Goal: Task Accomplishment & Management: Use online tool/utility

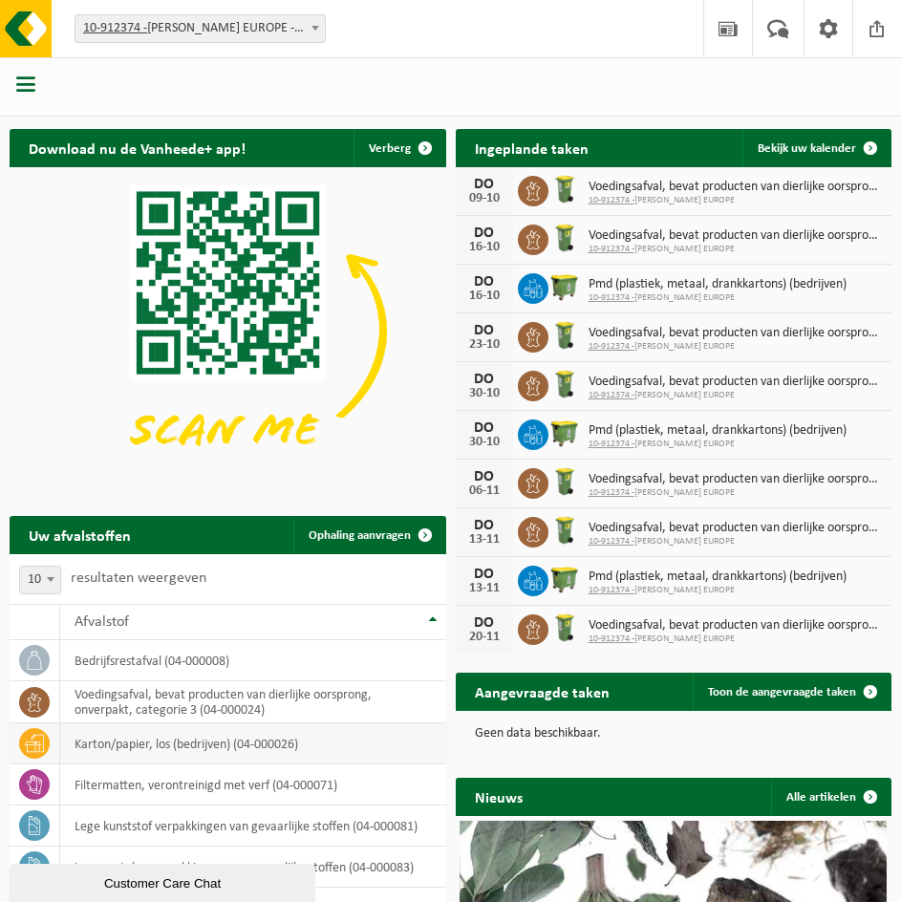
click at [176, 739] on td "karton/papier, los (bedrijven) (04-000026)" at bounding box center [253, 744] width 386 height 41
click at [334, 526] on link "Ophaling aanvragen" at bounding box center [368, 535] width 151 height 38
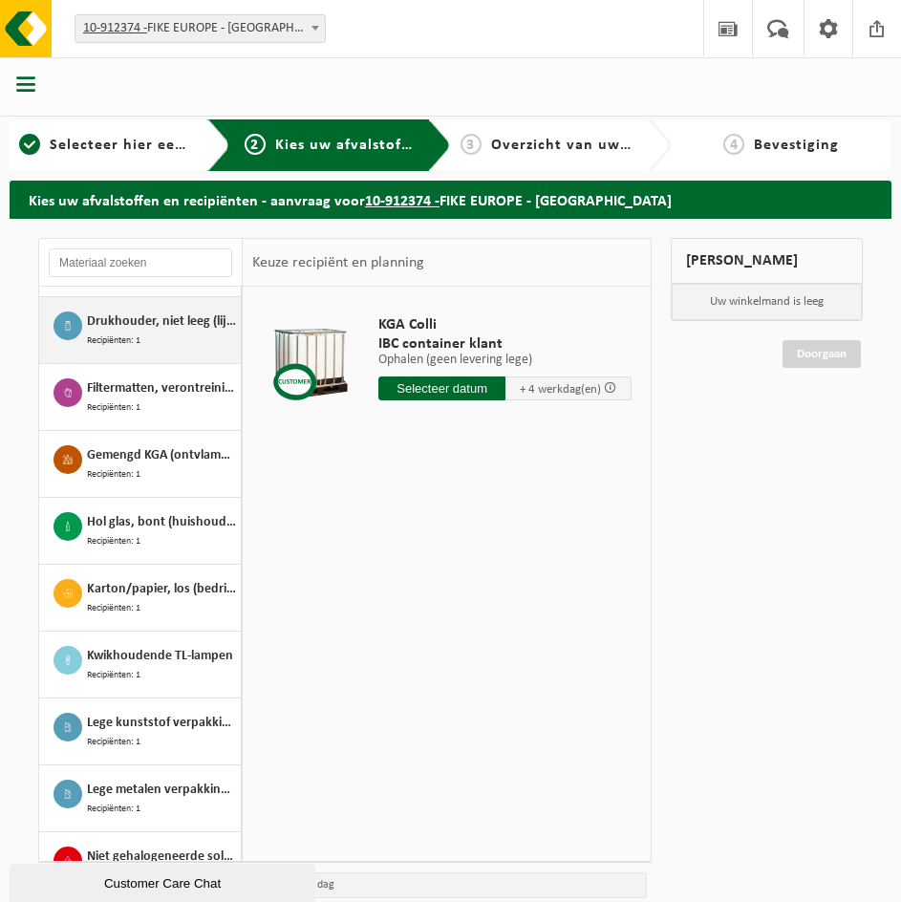
scroll to position [191, 0]
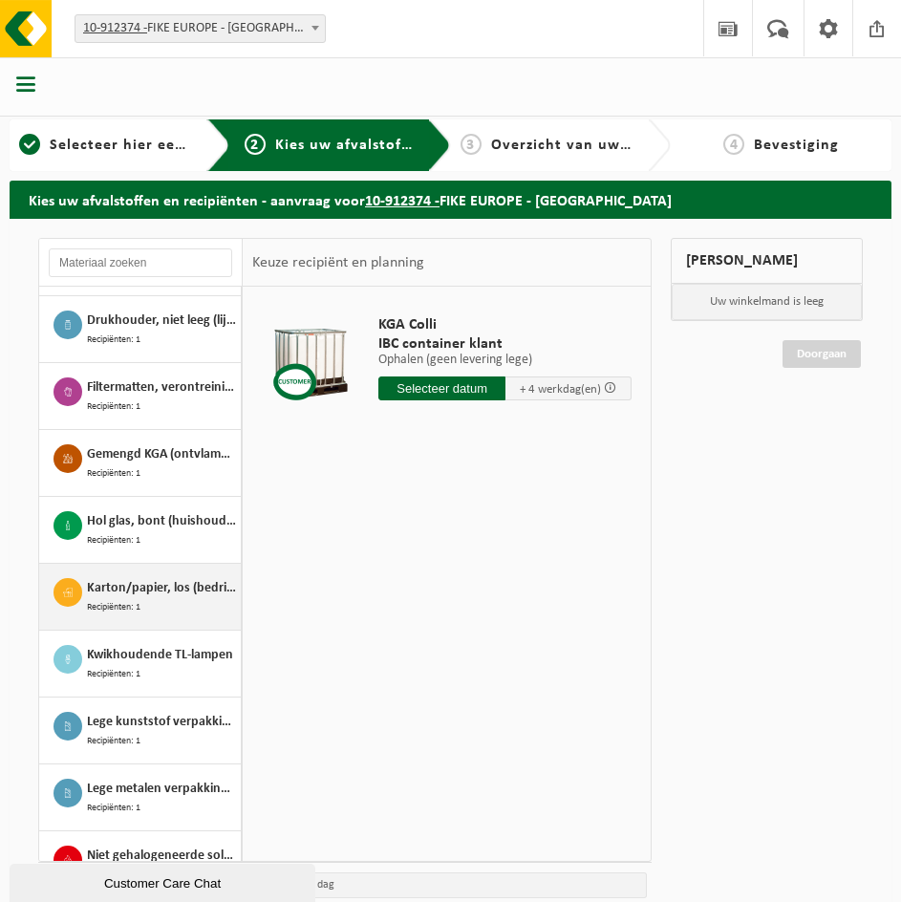
click at [118, 569] on div "Karton/papier, los (bedrijven) Recipiënten: 1" at bounding box center [140, 597] width 203 height 66
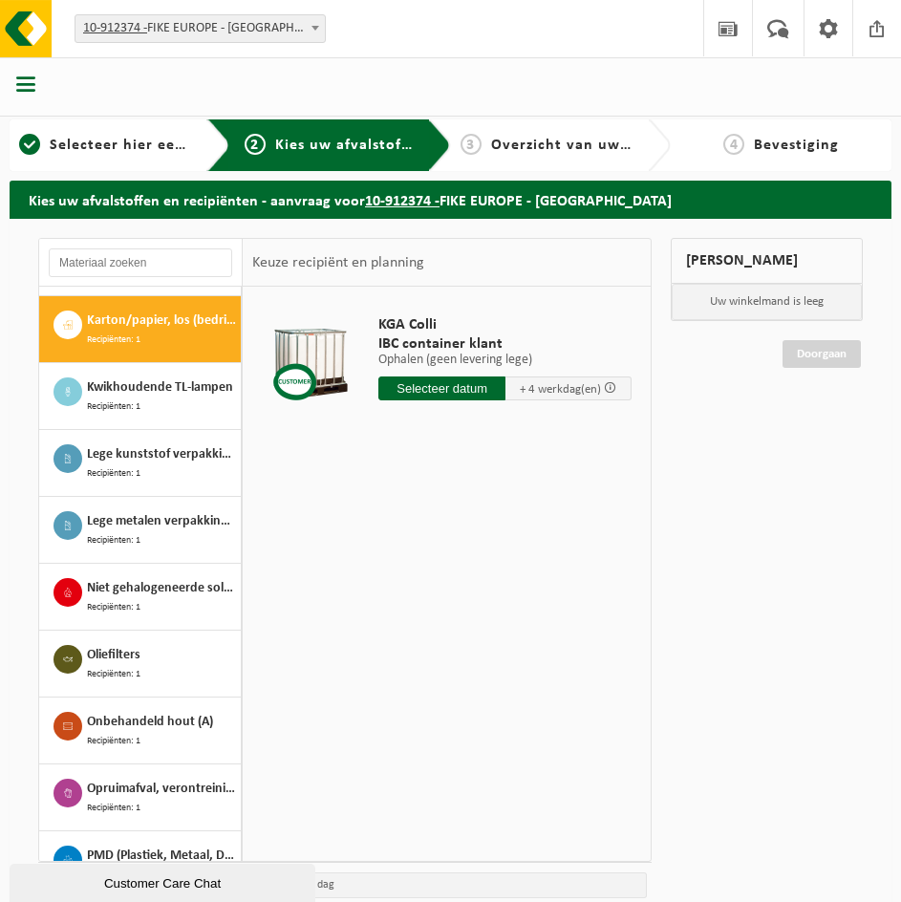
scroll to position [462, 0]
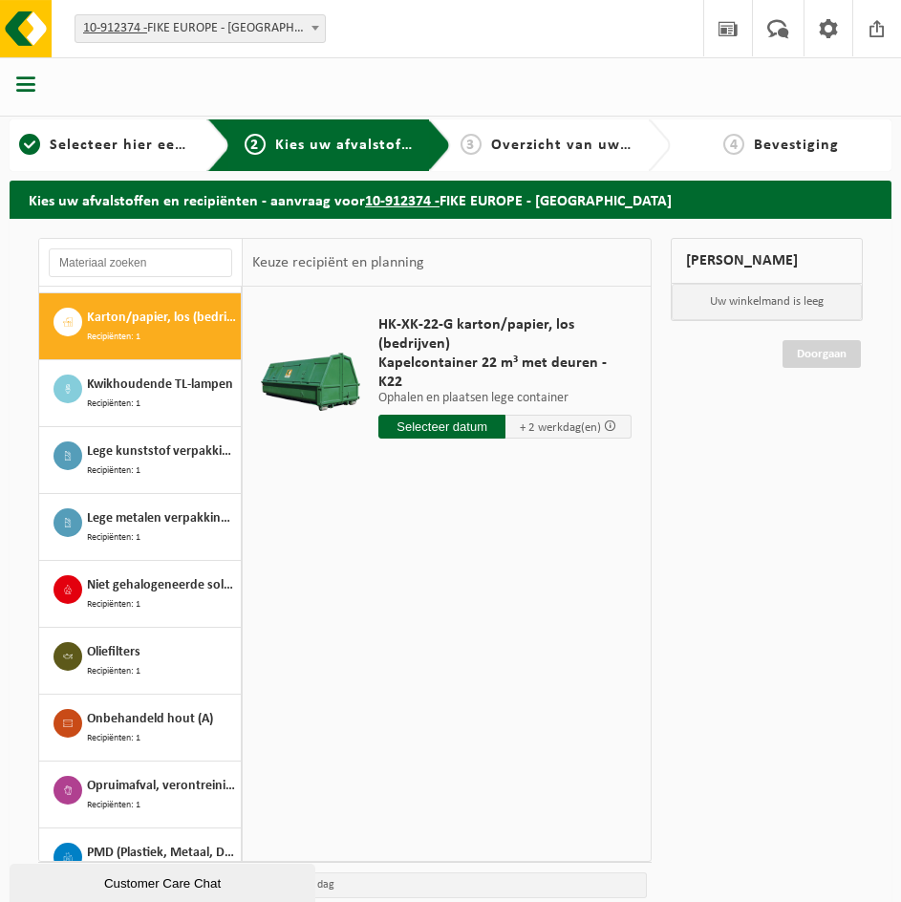
click at [433, 415] on input "text" at bounding box center [442, 427] width 126 height 24
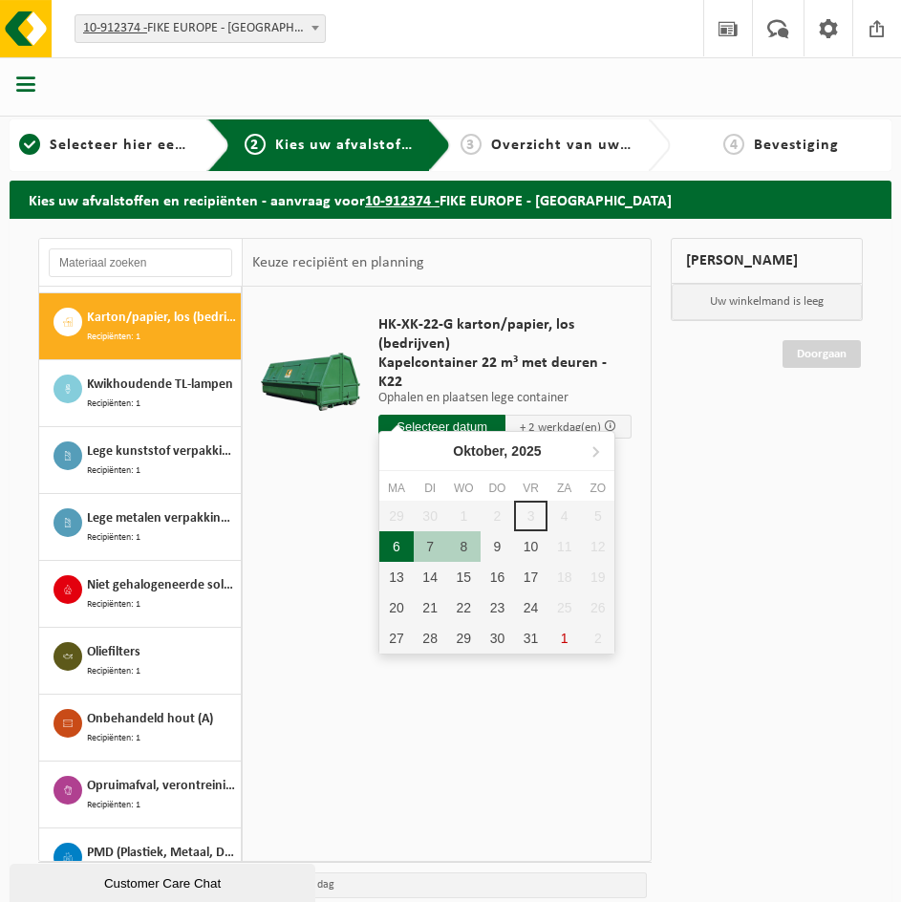
click at [406, 548] on div "6" at bounding box center [395, 546] width 33 height 31
type input "Van [DATE]"
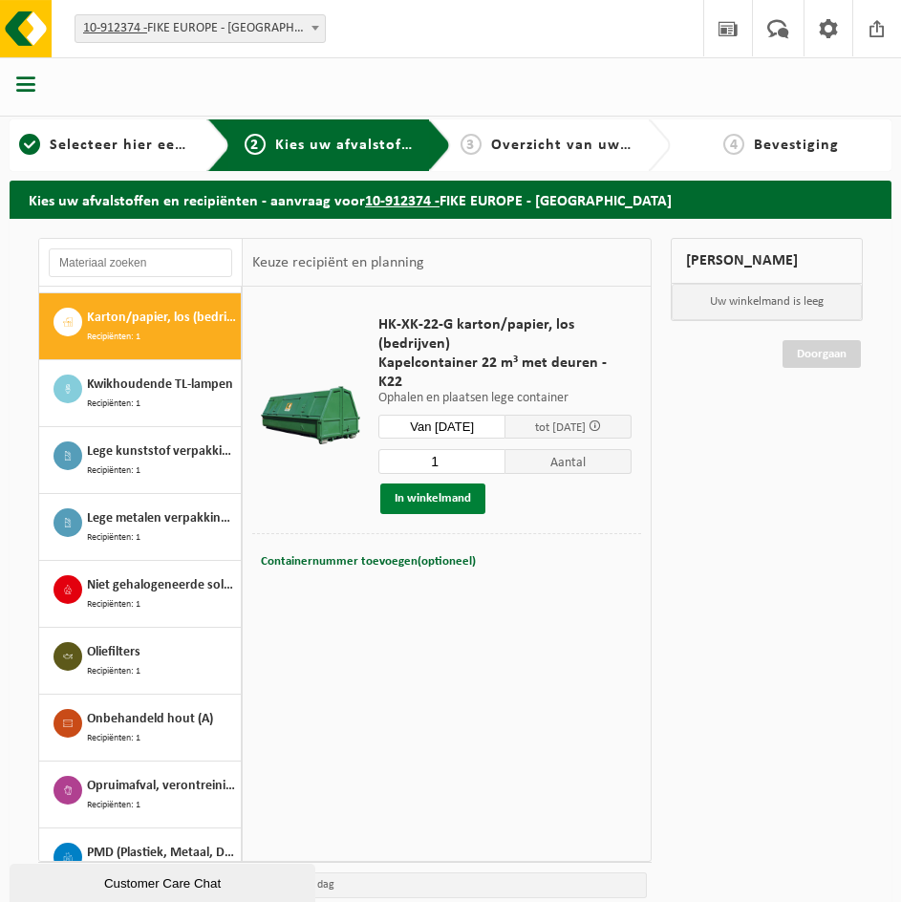
click at [422, 484] on button "In winkelmand" at bounding box center [432, 499] width 105 height 31
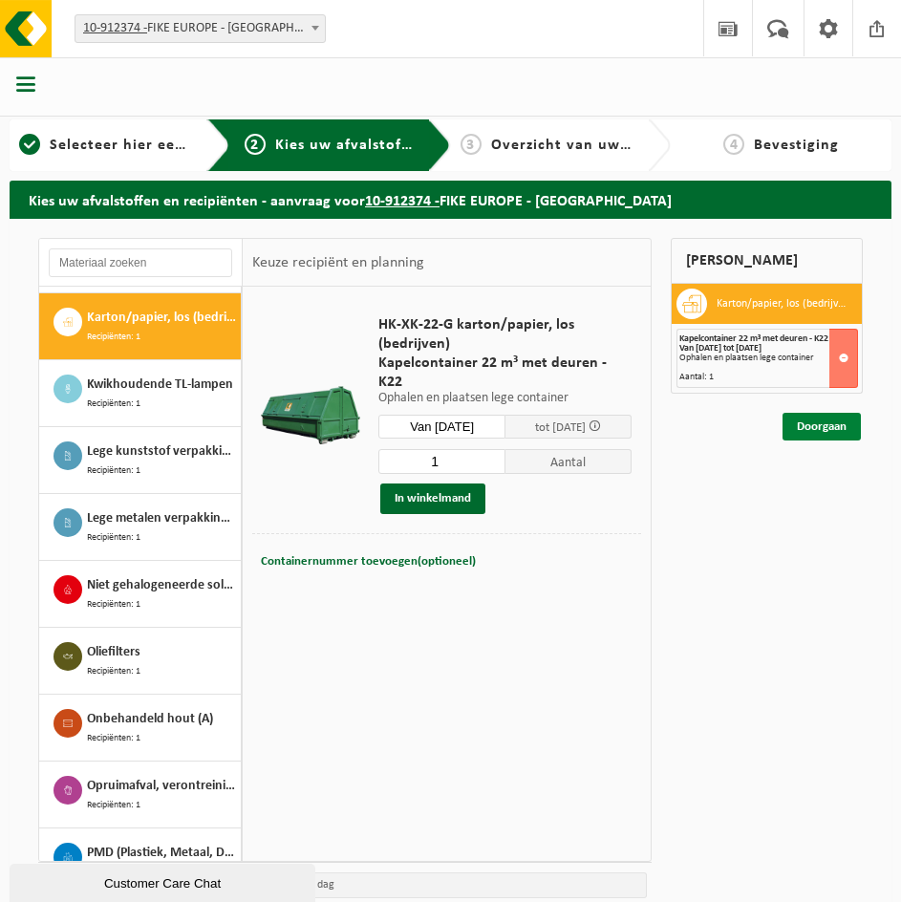
click at [801, 435] on link "Doorgaan" at bounding box center [822, 427] width 78 height 28
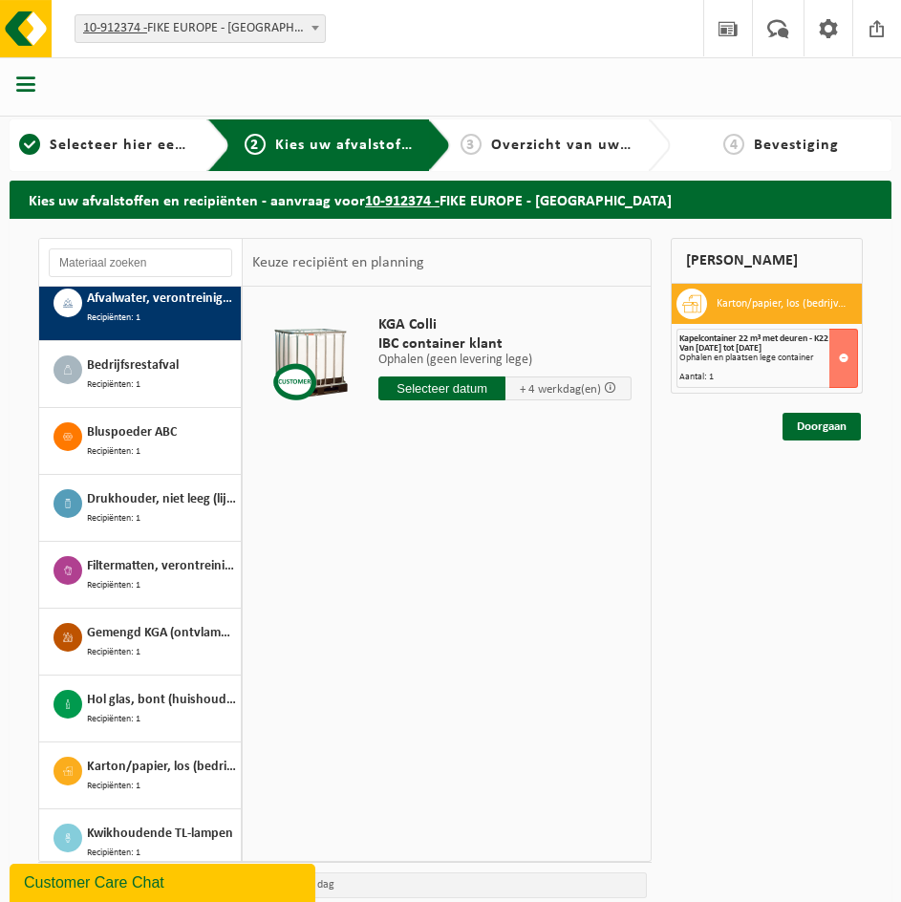
scroll to position [9, 0]
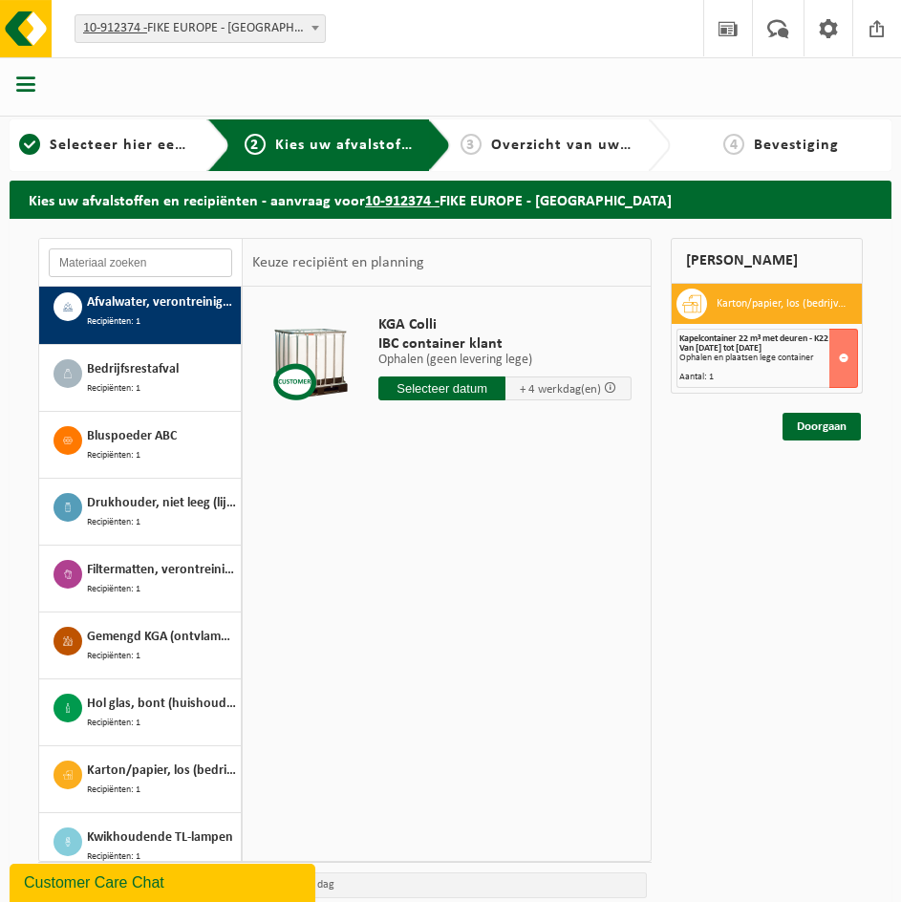
click at [99, 256] on input "text" at bounding box center [141, 263] width 184 height 29
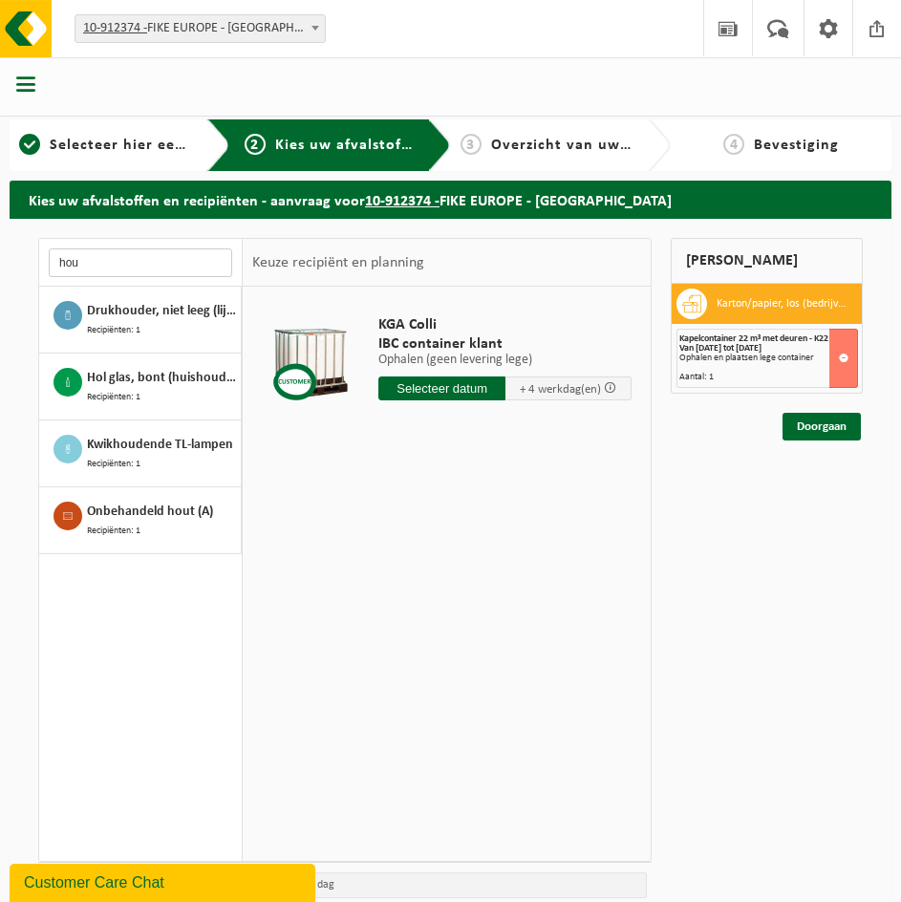
scroll to position [0, 0]
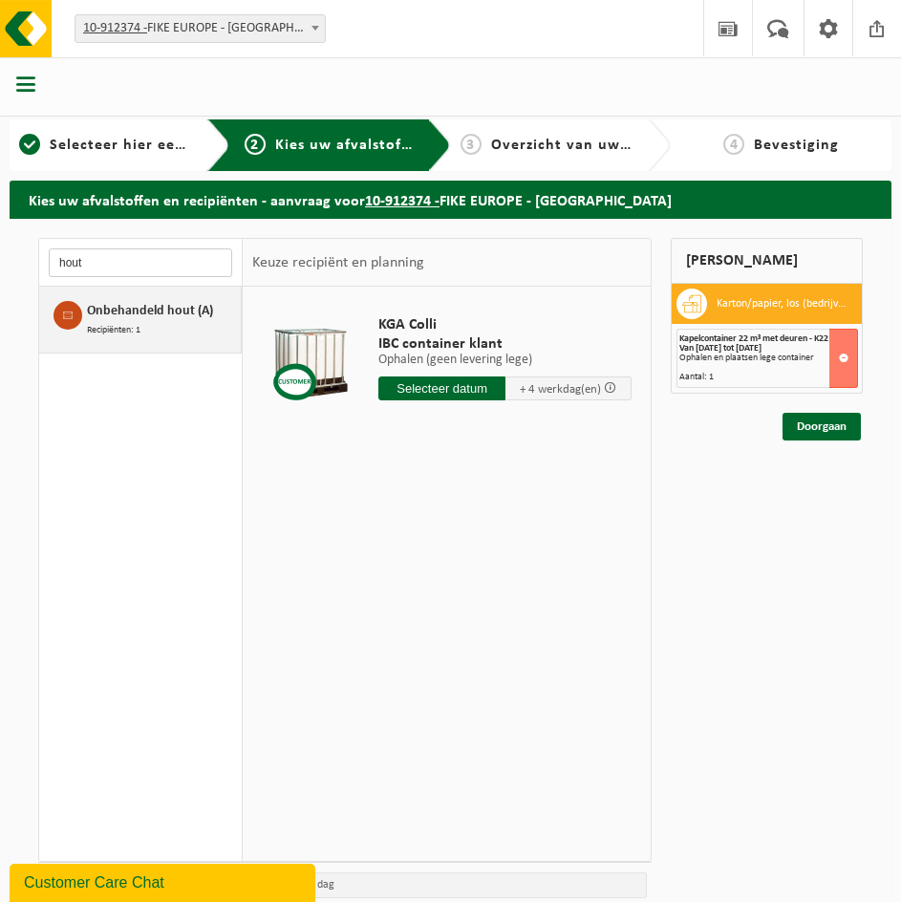
type input "hout"
click at [104, 312] on span "Onbehandeld hout (A)" at bounding box center [150, 311] width 126 height 21
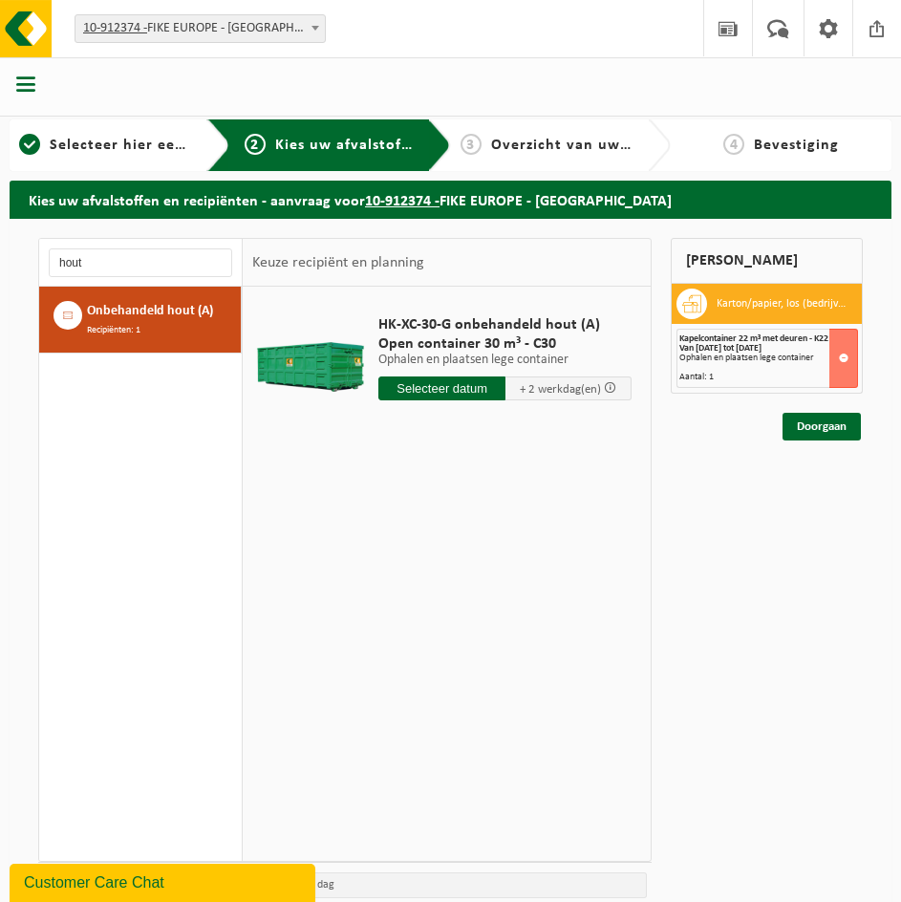
click at [432, 393] on input "text" at bounding box center [442, 389] width 126 height 24
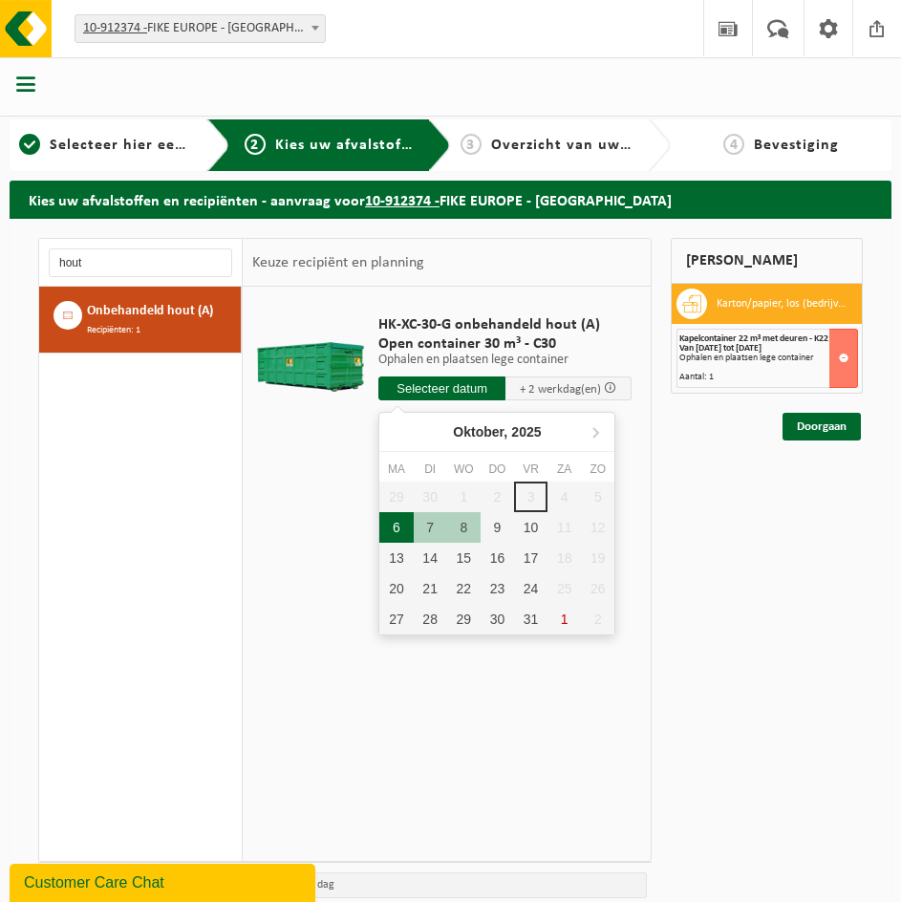
click at [405, 520] on div "6" at bounding box center [395, 527] width 33 height 31
type input "Van [DATE]"
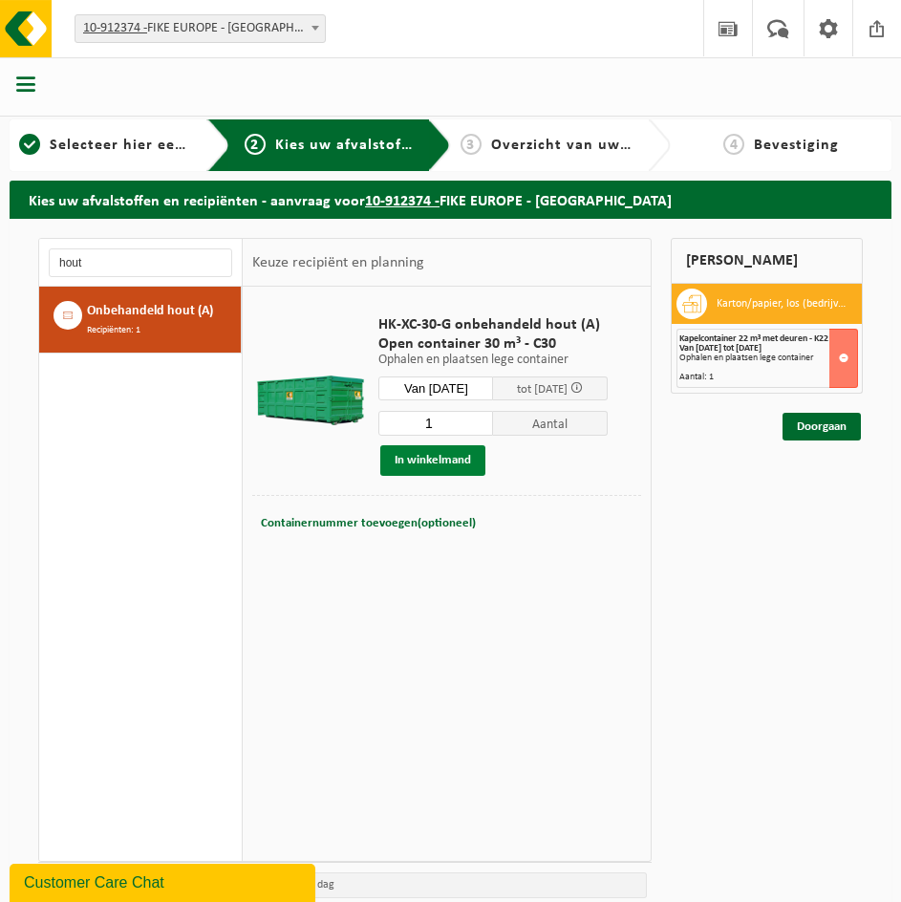
click at [421, 464] on button "In winkelmand" at bounding box center [432, 460] width 105 height 31
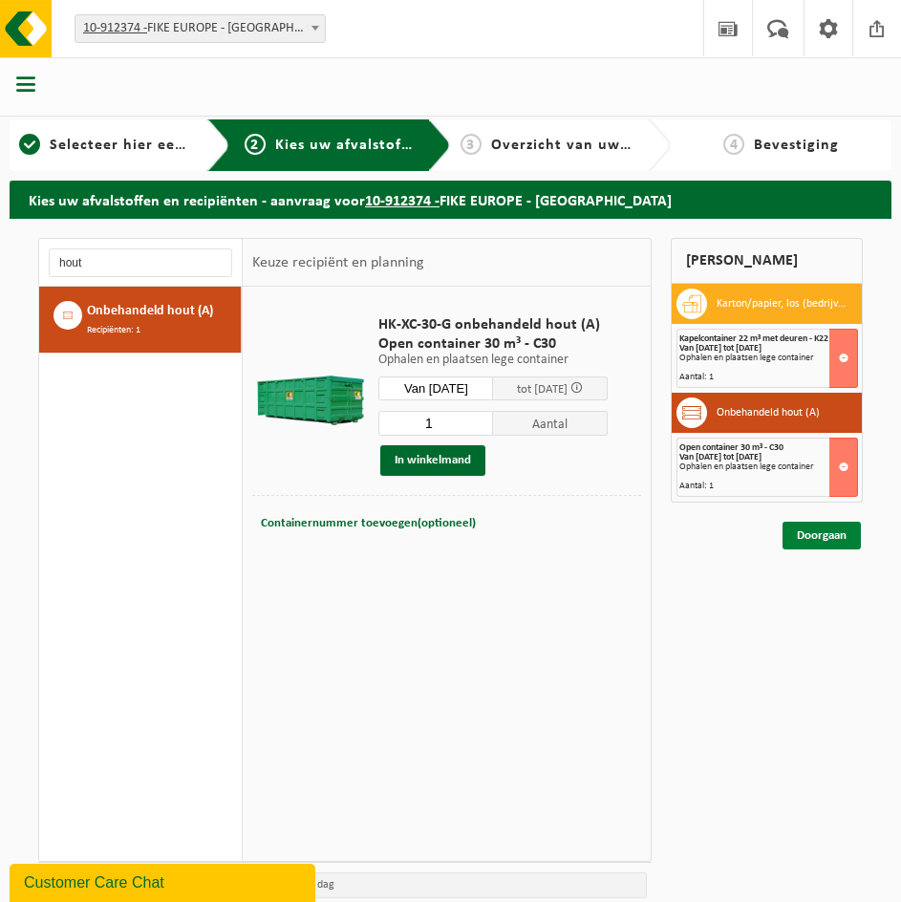
click at [812, 530] on link "Doorgaan" at bounding box center [822, 536] width 78 height 28
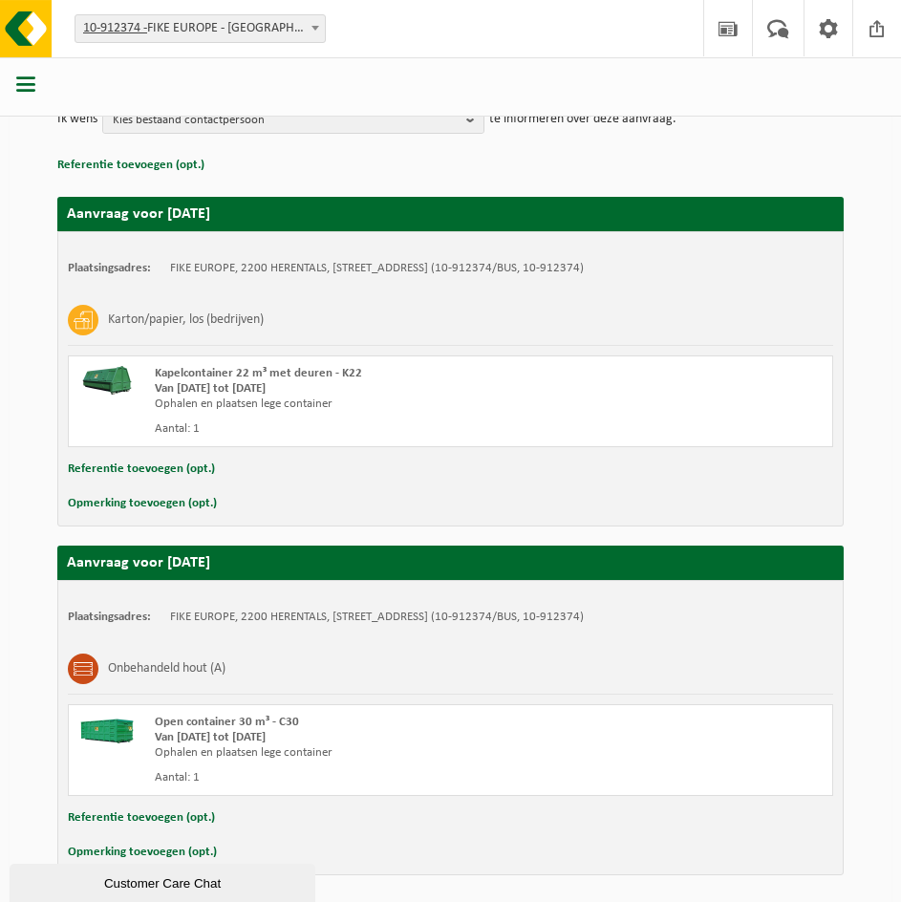
scroll to position [318, 0]
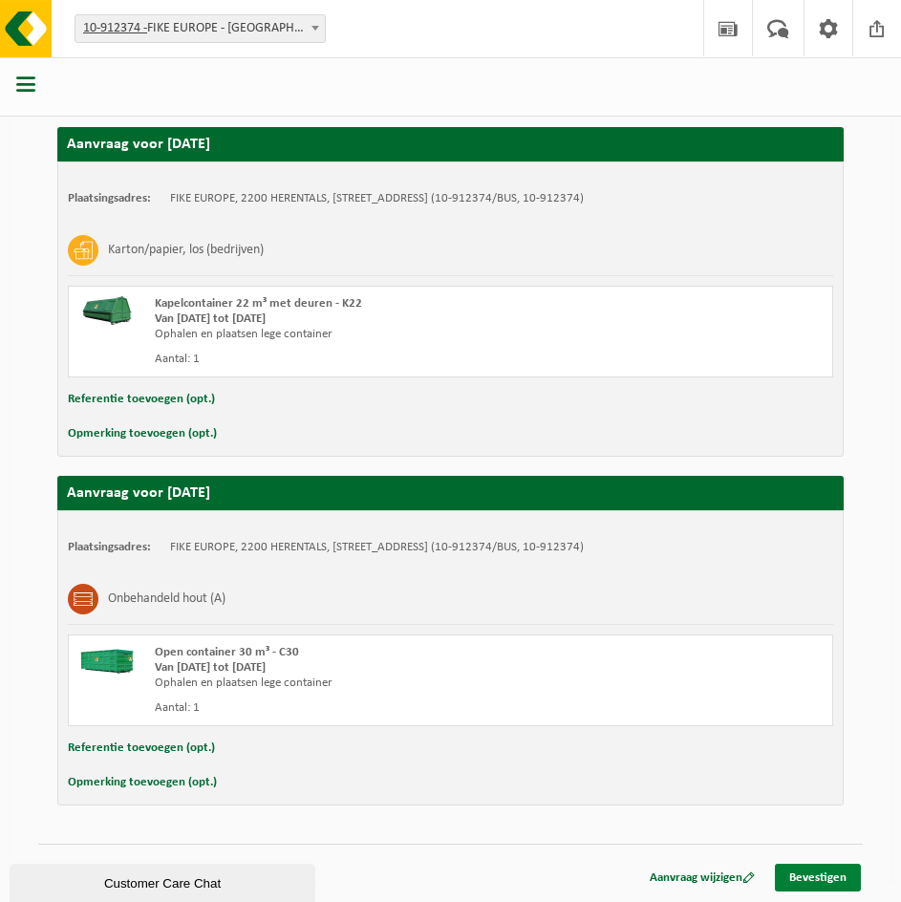
click at [798, 872] on link "Bevestigen" at bounding box center [818, 878] width 86 height 28
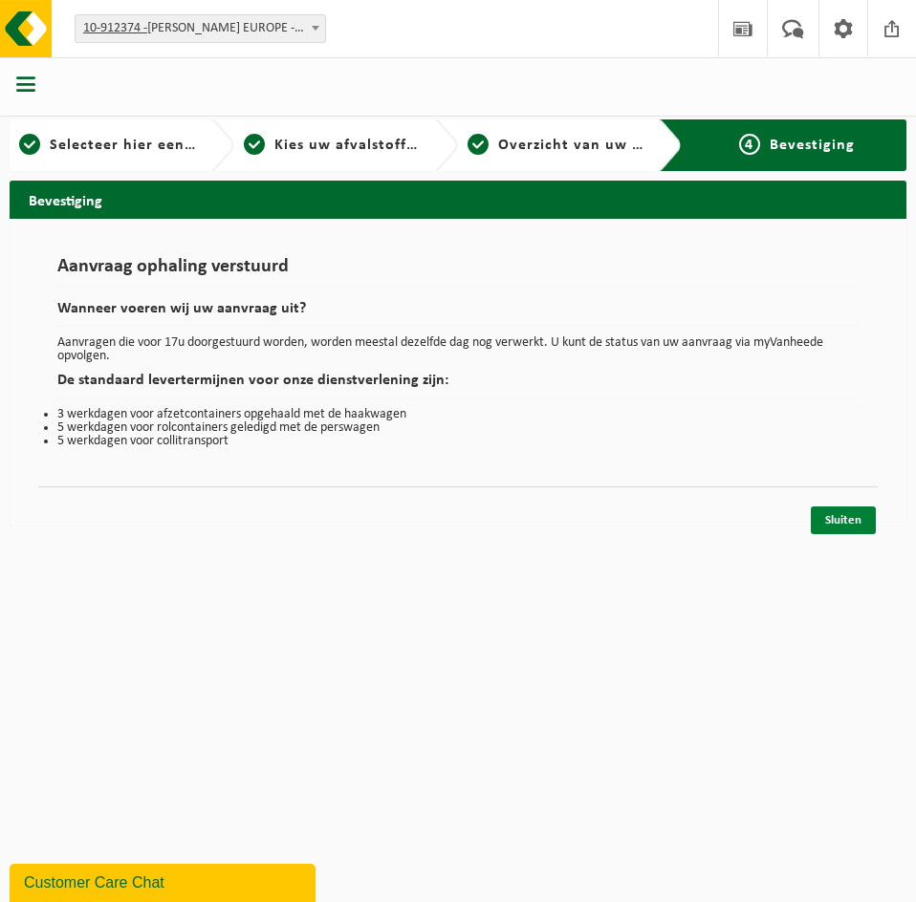
click at [838, 516] on link "Sluiten" at bounding box center [843, 521] width 65 height 28
